Goal: Task Accomplishment & Management: Manage account settings

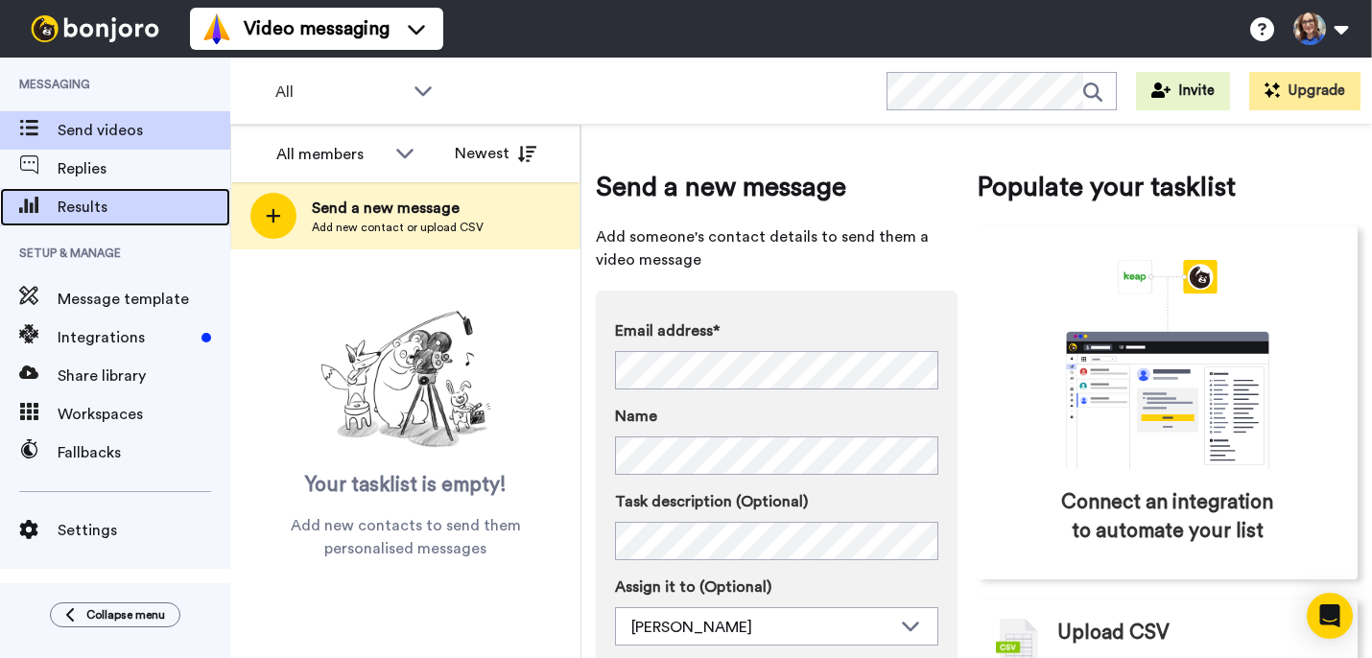
click at [68, 207] on span "Results" at bounding box center [144, 207] width 173 height 23
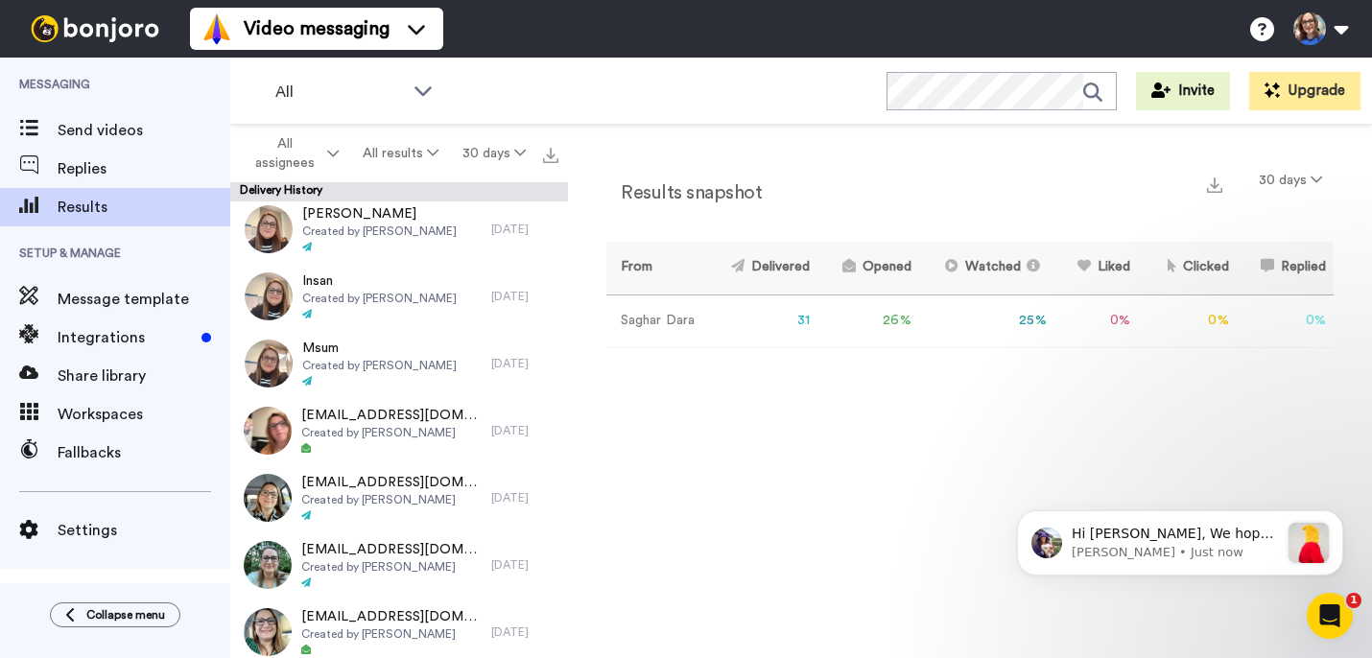
scroll to position [1614, 0]
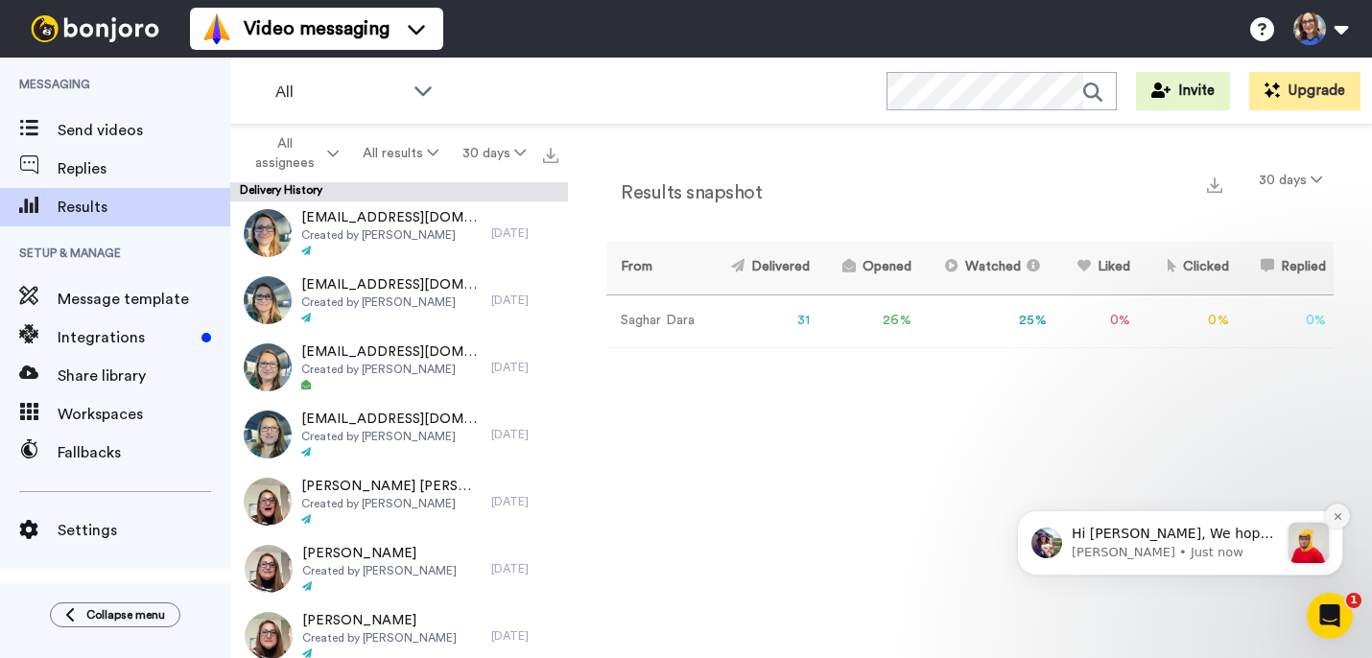
click at [1341, 512] on icon "Dismiss notification" at bounding box center [1338, 516] width 11 height 11
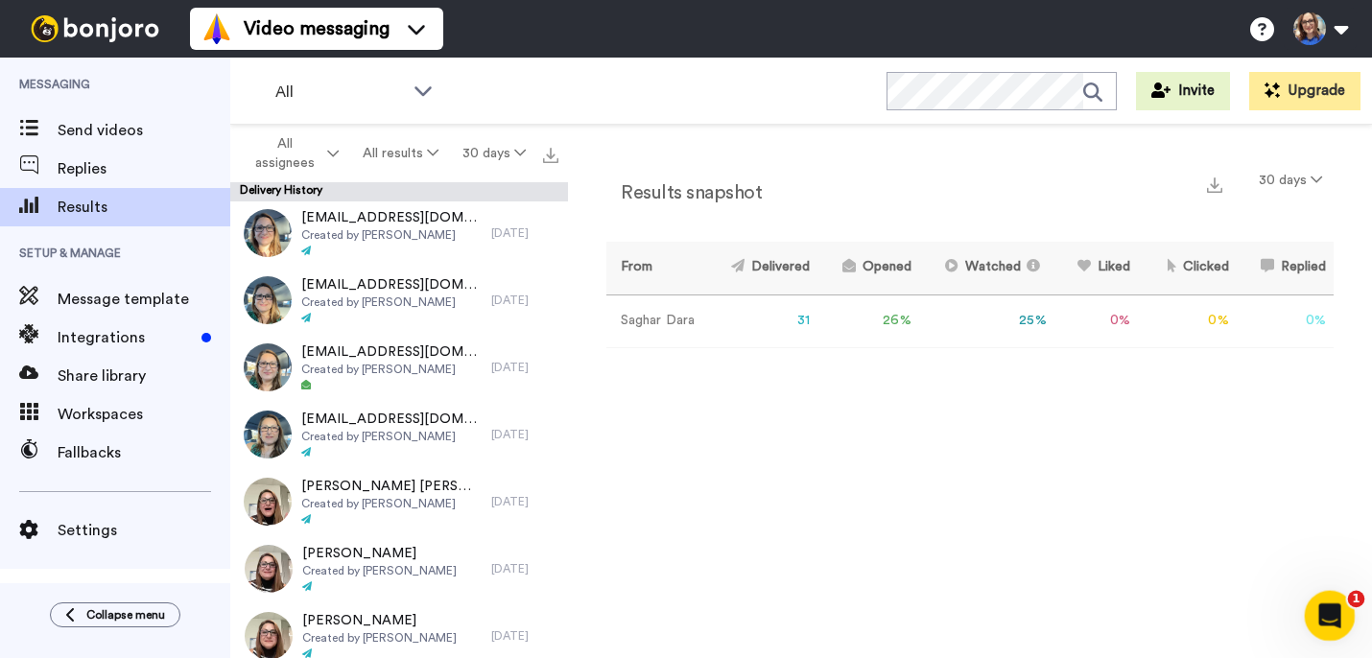
click at [1331, 603] on icon "Open Intercom Messenger" at bounding box center [1328, 614] width 32 height 32
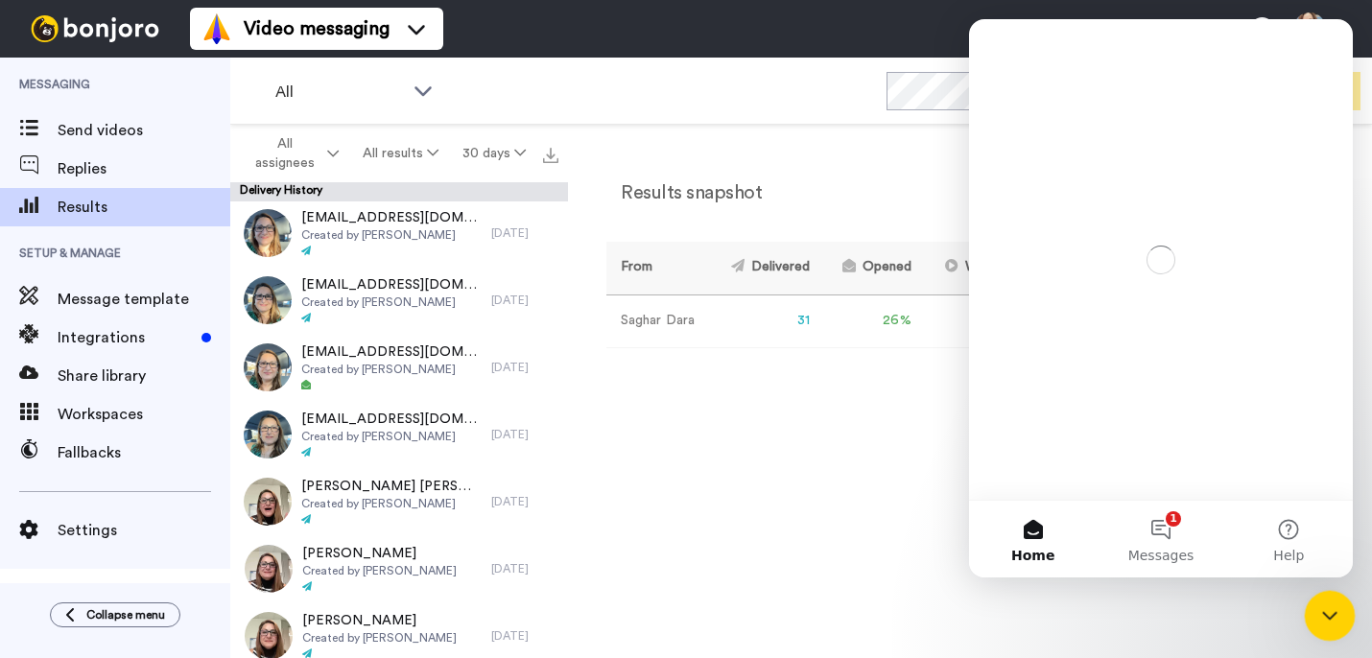
scroll to position [0, 0]
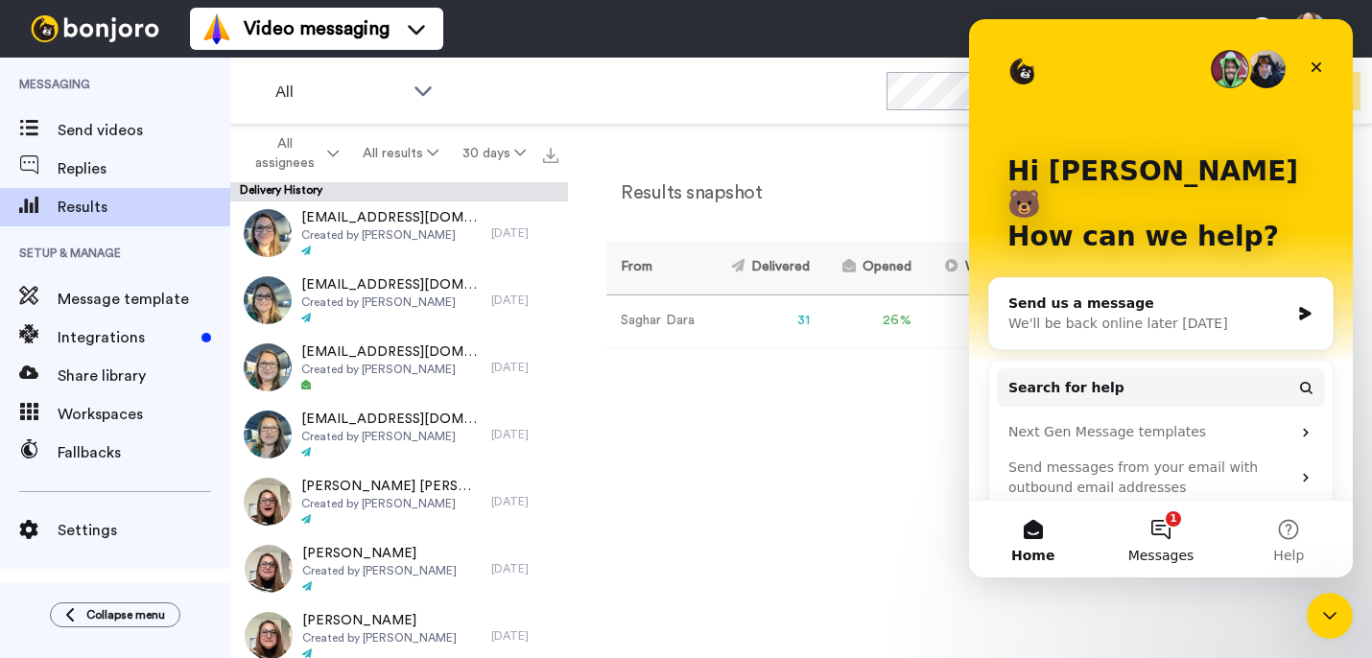
click at [1163, 534] on button "1 Messages" at bounding box center [1161, 539] width 128 height 77
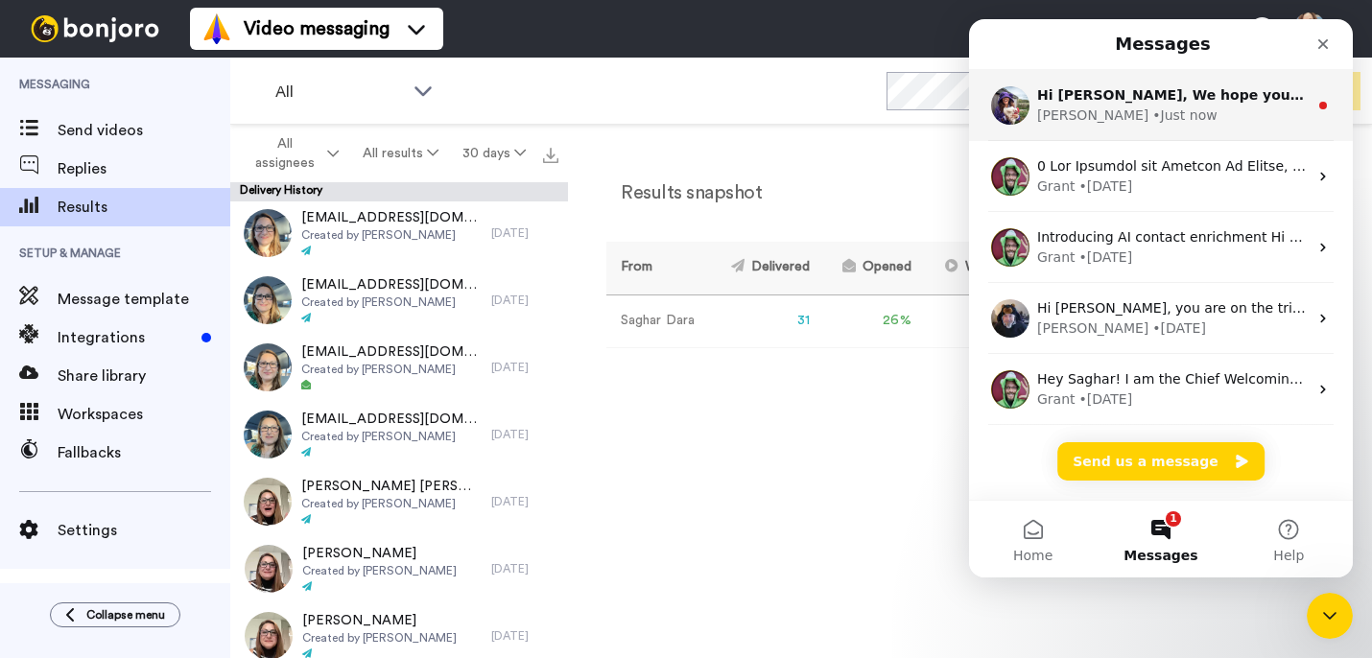
click at [1176, 115] on div "[PERSON_NAME] • Just now" at bounding box center [1172, 116] width 271 height 20
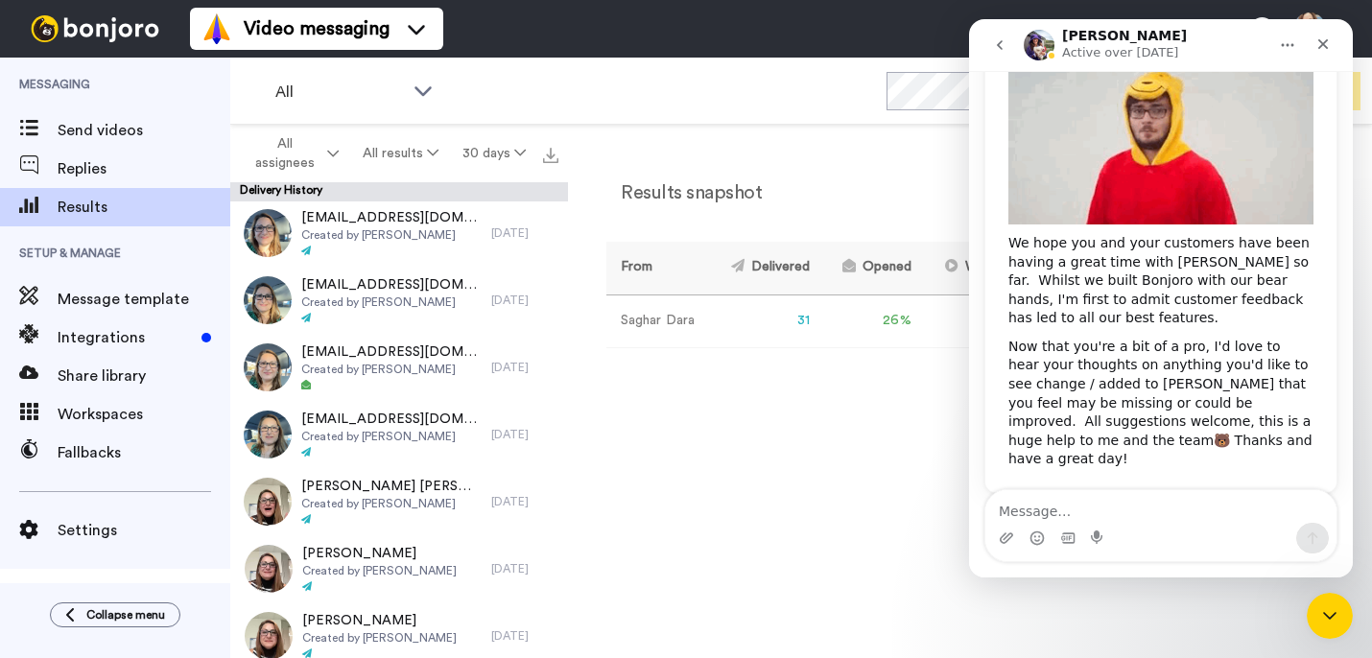
scroll to position [277, 0]
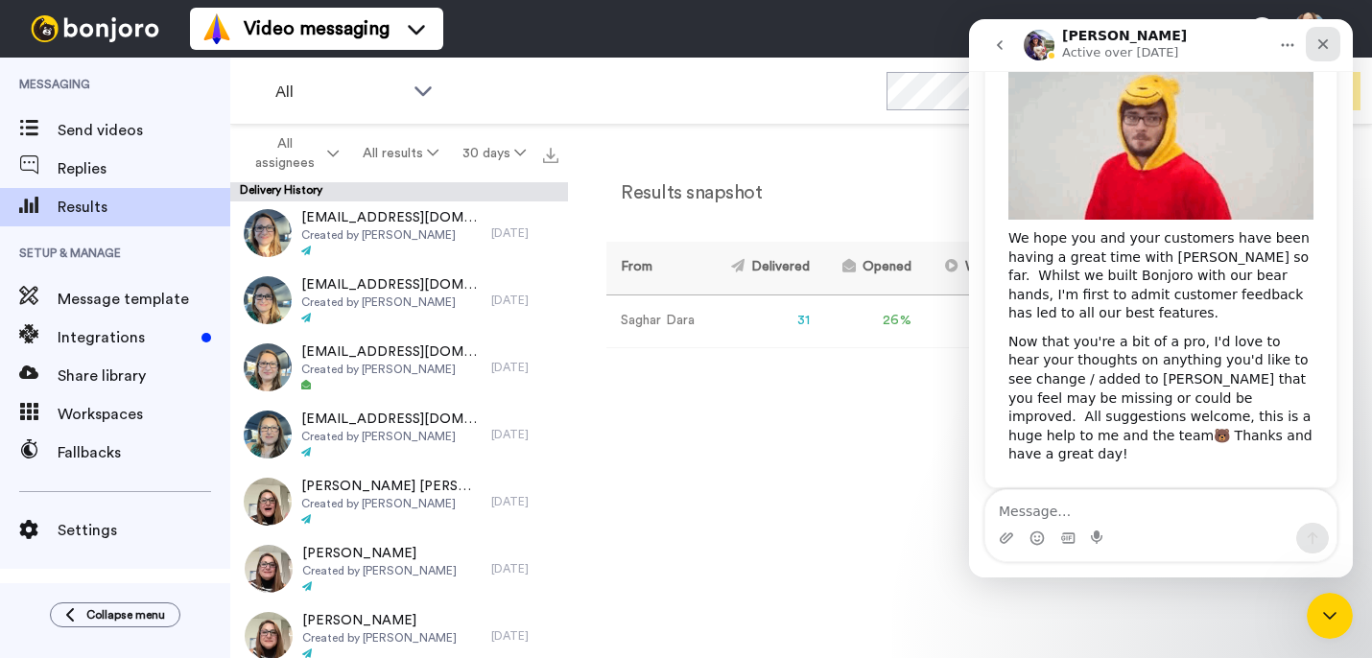
click at [1321, 36] on icon "Close" at bounding box center [1323, 43] width 15 height 15
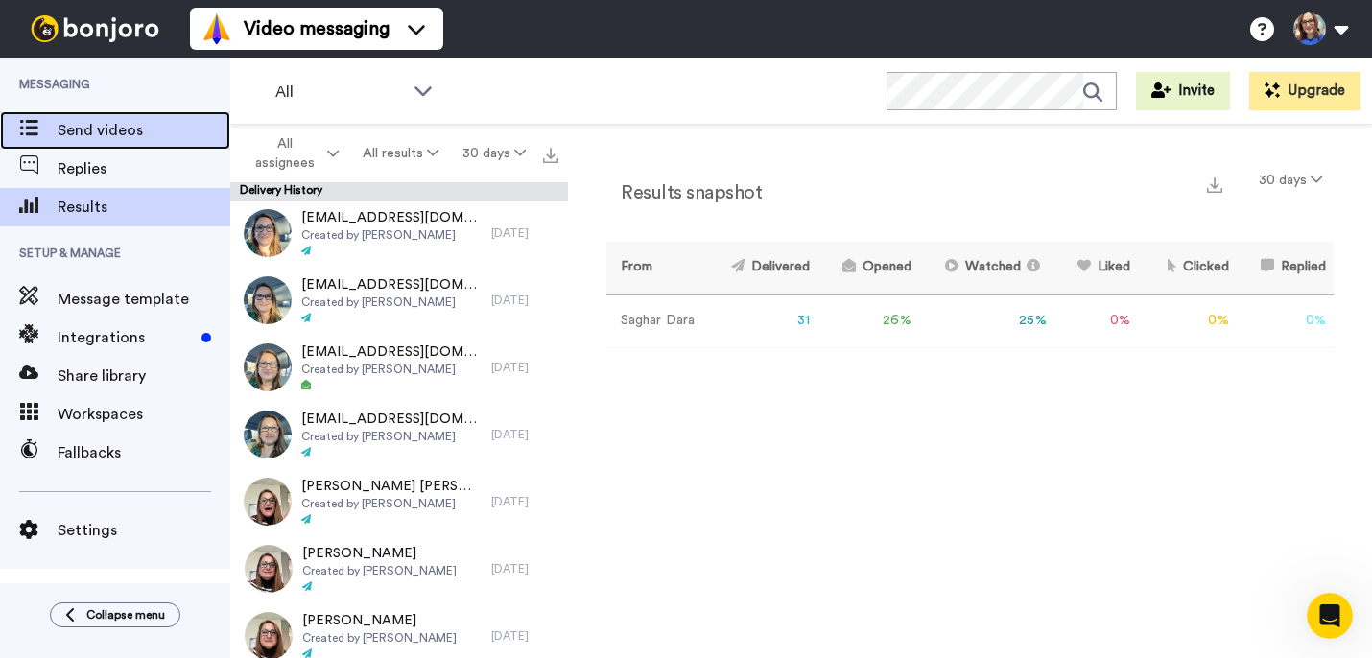
click at [109, 125] on span "Send videos" at bounding box center [144, 130] width 173 height 23
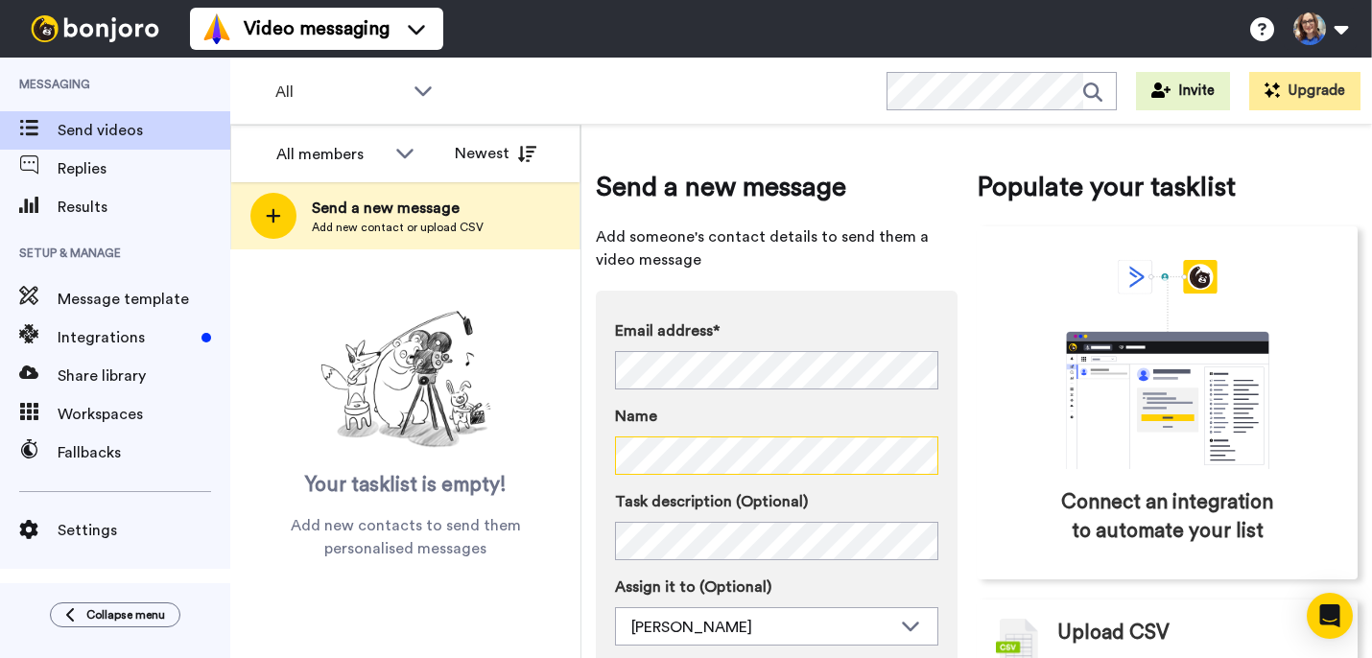
scroll to position [108, 0]
